Goal: Find specific page/section: Find specific page/section

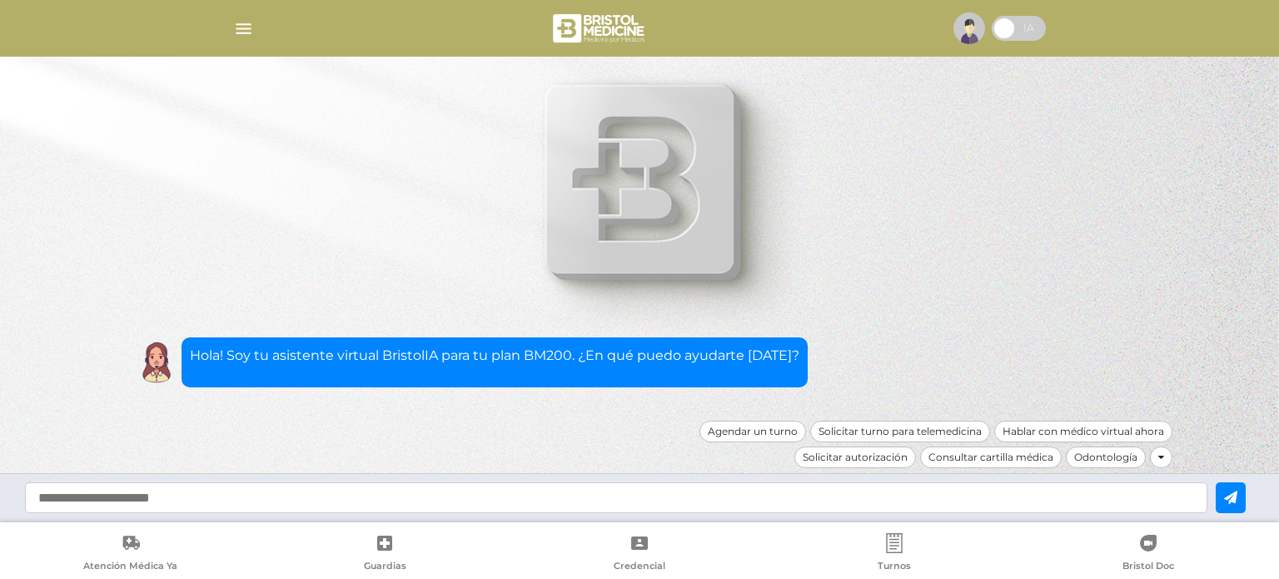
click at [246, 36] on img "button" at bounding box center [243, 28] width 21 height 21
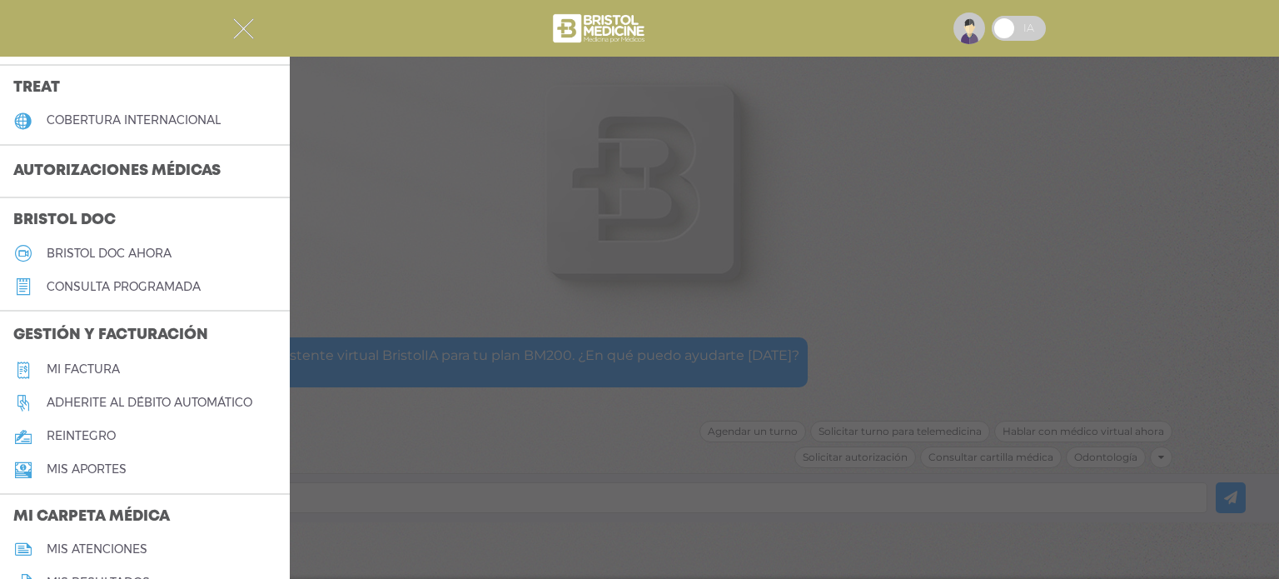
scroll to position [386, 0]
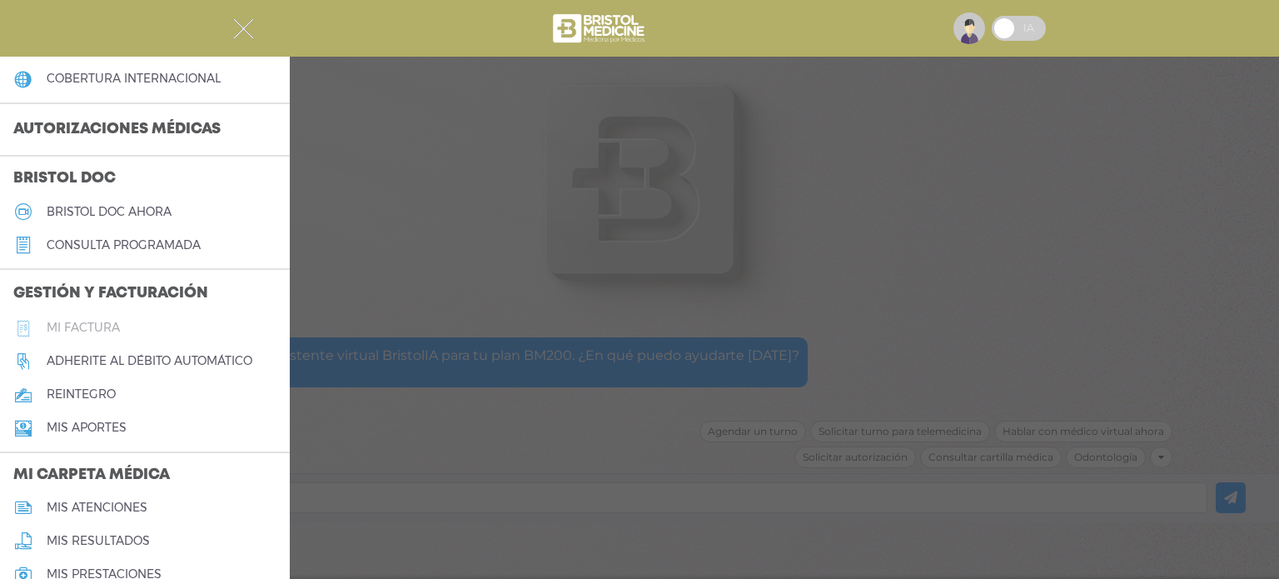
click at [79, 323] on h5 "Mi factura" at bounding box center [83, 328] width 73 height 14
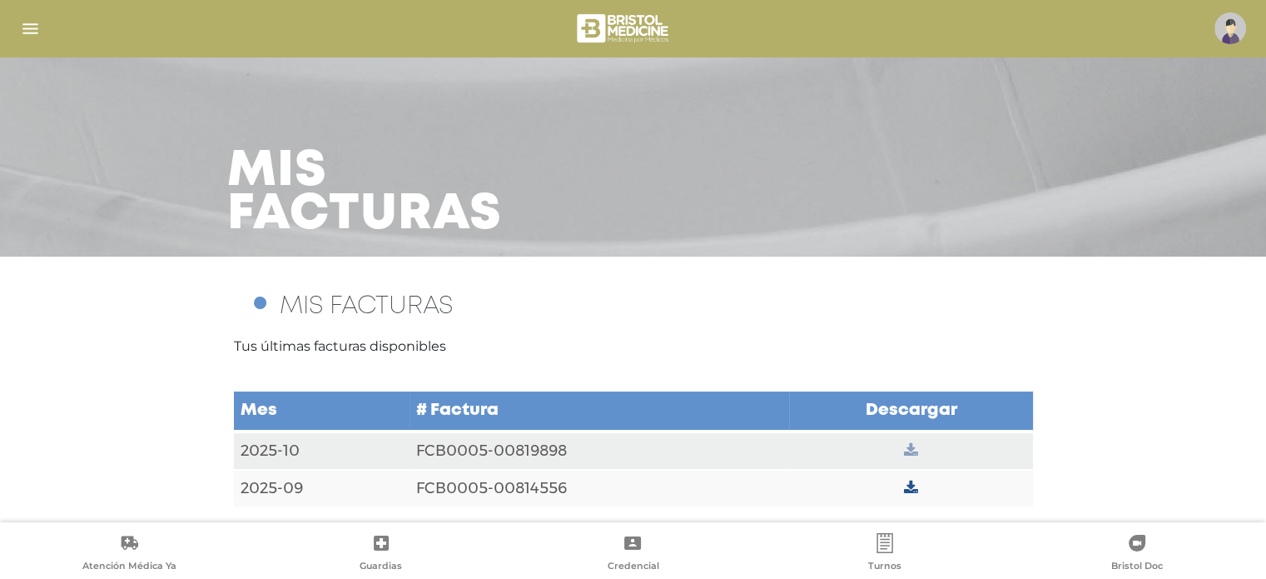
click at [916, 449] on icon at bounding box center [911, 450] width 14 height 15
click at [915, 487] on icon at bounding box center [911, 487] width 14 height 15
